Goal: Navigation & Orientation: Find specific page/section

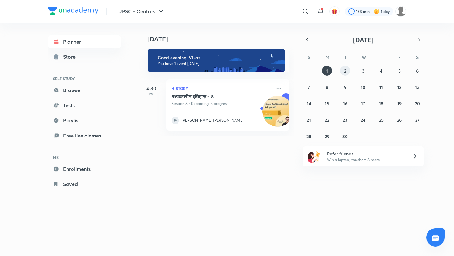
click at [345, 72] on abbr "2" at bounding box center [345, 71] width 2 height 6
